Goal: Transaction & Acquisition: Download file/media

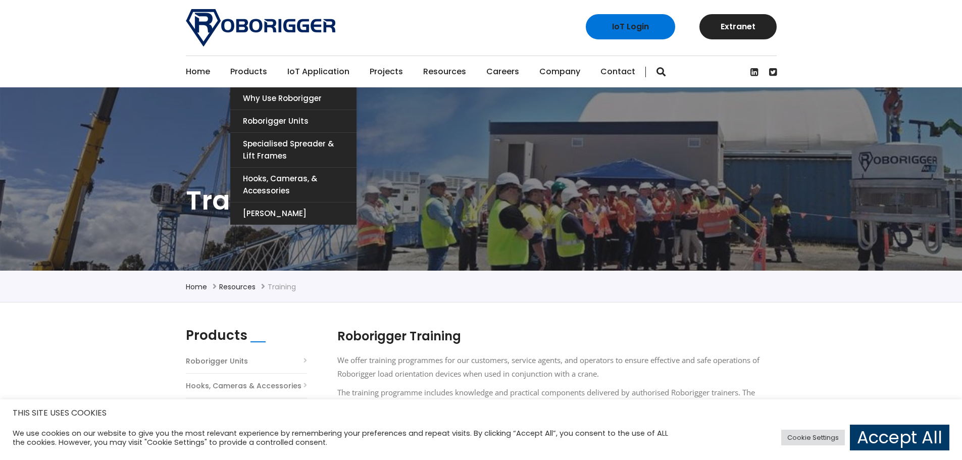
click at [253, 64] on link "Products" at bounding box center [248, 71] width 37 height 31
click at [252, 75] on link "Products" at bounding box center [248, 71] width 37 height 31
click at [251, 72] on link "Products" at bounding box center [248, 71] width 37 height 31
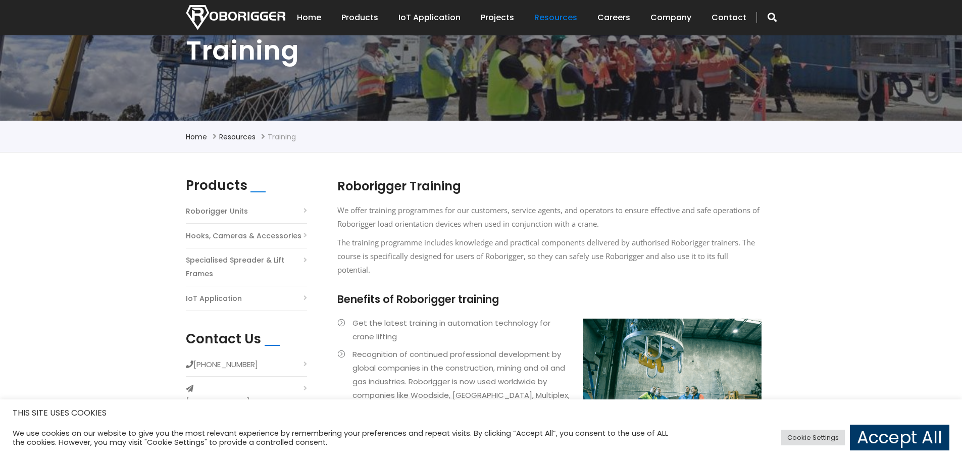
scroll to position [151, 0]
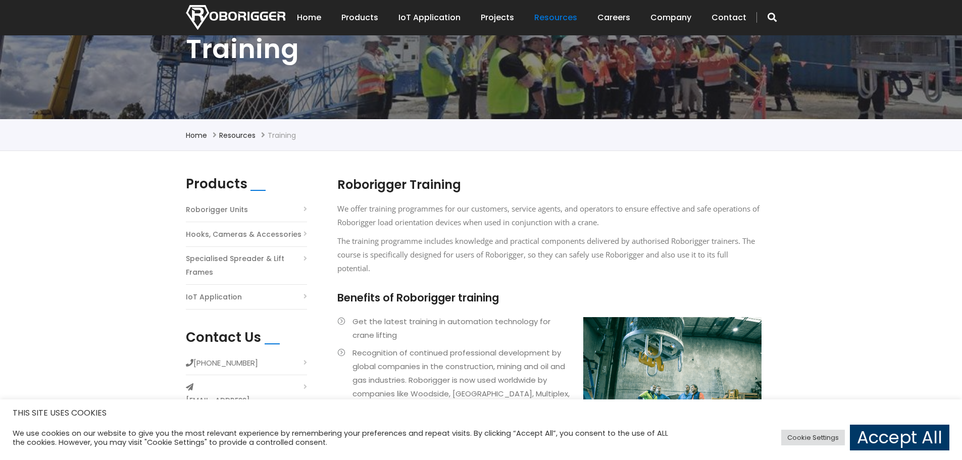
click at [231, 215] on link "Roborigger Units" at bounding box center [217, 210] width 62 height 14
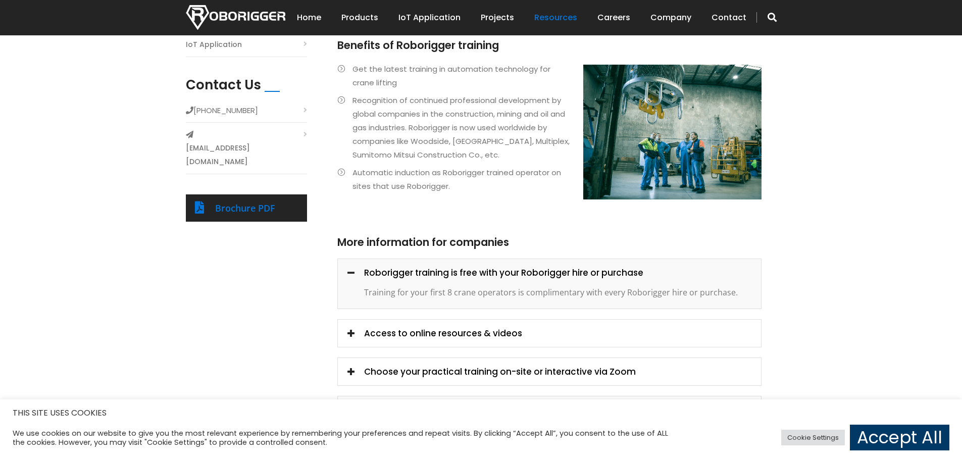
scroll to position [252, 0]
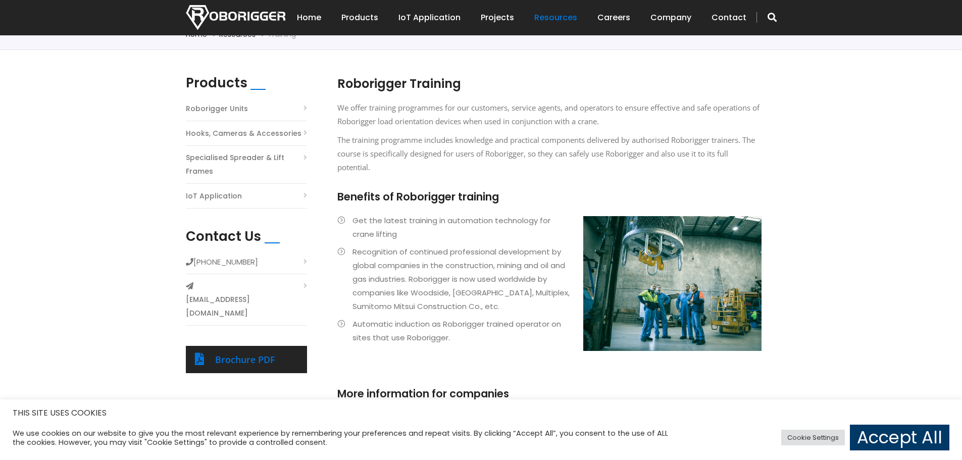
click at [304, 106] on li "Roborigger Units" at bounding box center [246, 111] width 121 height 20
drag, startPoint x: 304, startPoint y: 108, endPoint x: 286, endPoint y: 111, distance: 17.9
click at [303, 109] on li "Roborigger Units" at bounding box center [246, 111] width 121 height 20
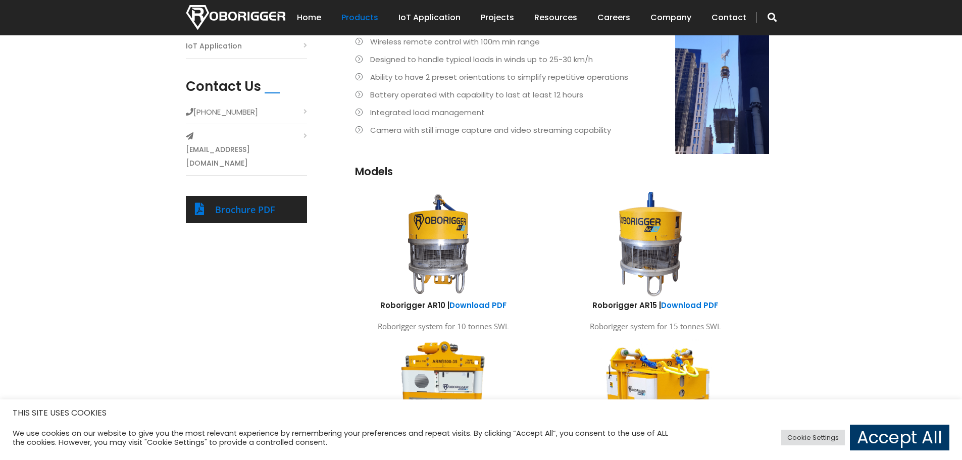
scroll to position [454, 0]
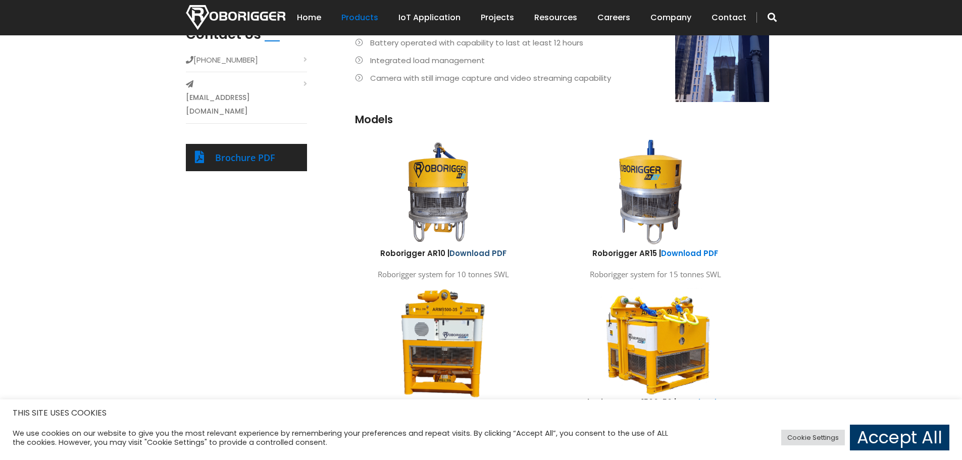
click at [487, 253] on link "Download PDF" at bounding box center [477, 253] width 57 height 11
click at [689, 252] on link "Download PDF" at bounding box center [689, 253] width 57 height 11
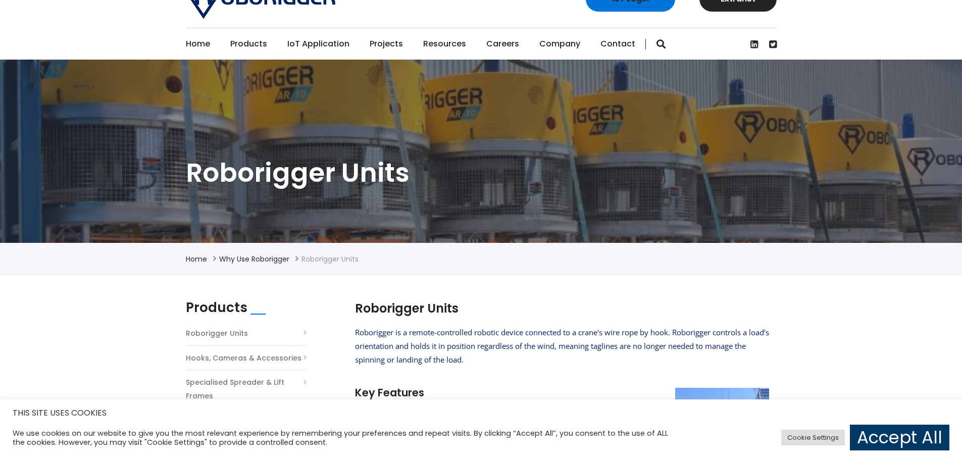
scroll to position [303, 0]
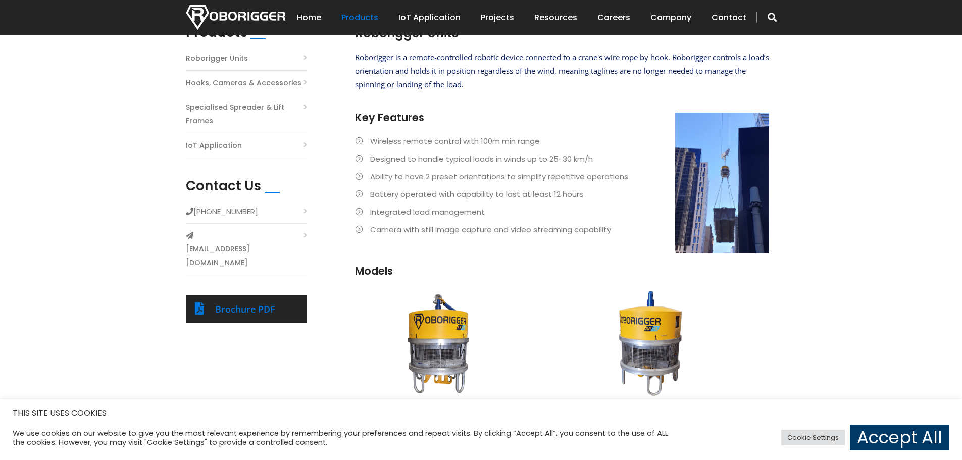
click at [244, 79] on link "Hooks, Cameras & Accessories" at bounding box center [244, 83] width 116 height 14
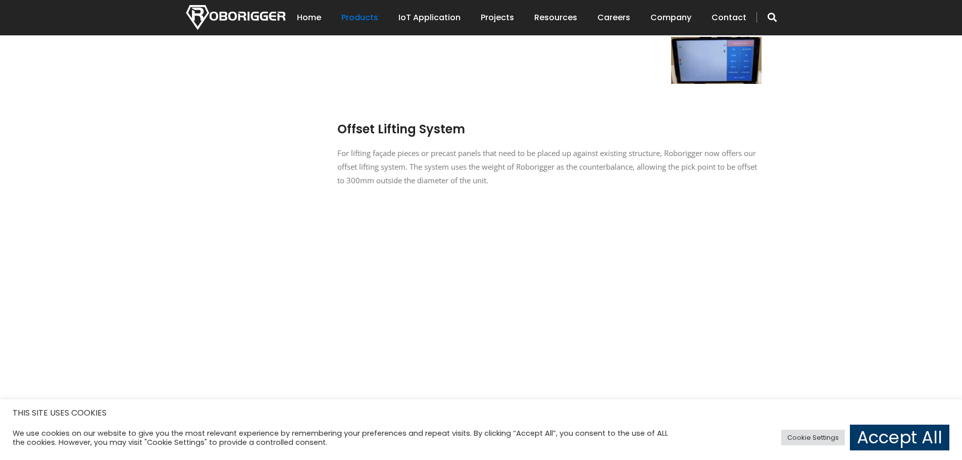
scroll to position [757, 0]
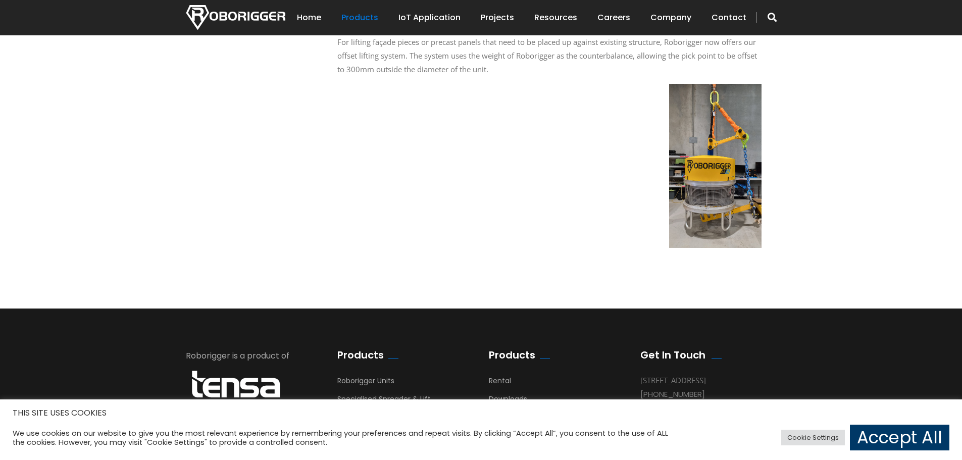
click at [718, 189] on img at bounding box center [715, 166] width 92 height 164
click at [708, 184] on img at bounding box center [715, 166] width 92 height 164
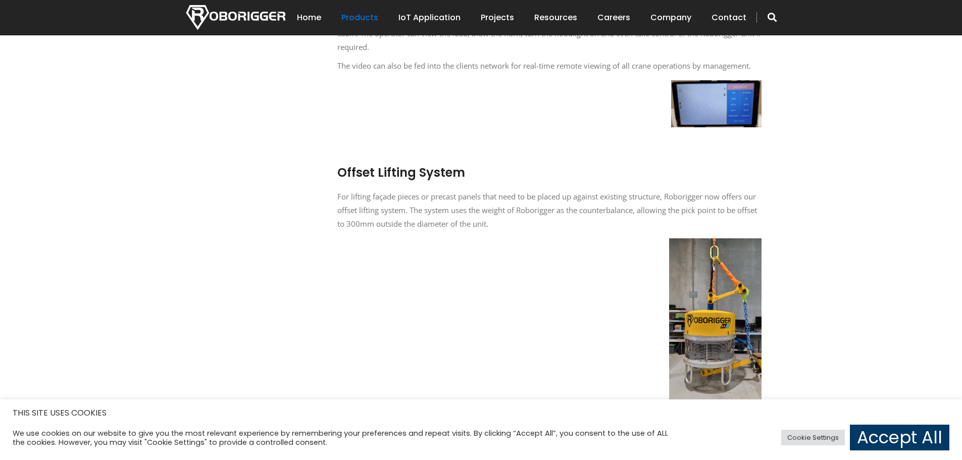
scroll to position [504, 0]
